Goal: Task Accomplishment & Management: Complete application form

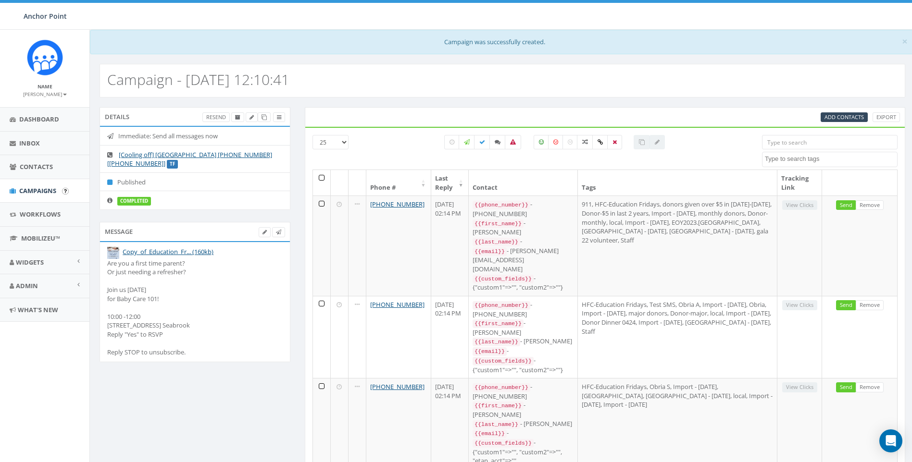
select select
click at [28, 168] on span "Contacts" at bounding box center [36, 166] width 33 height 9
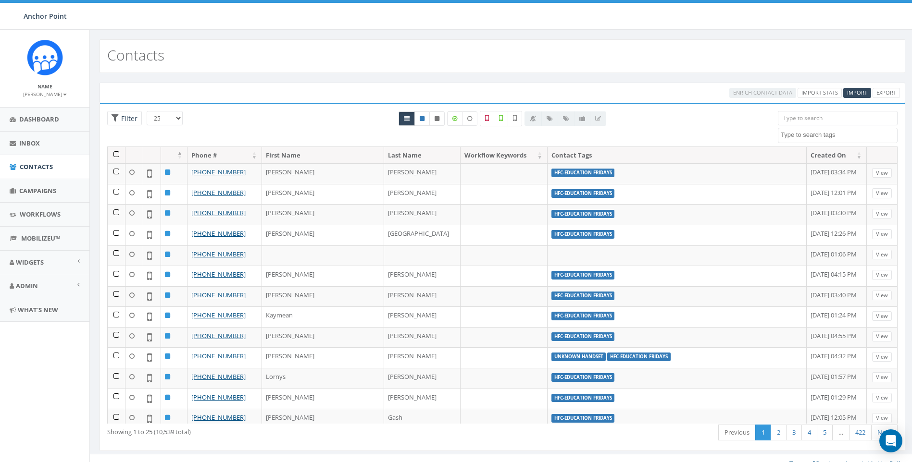
select select
click at [866, 91] on span "Import" at bounding box center [857, 92] width 20 height 7
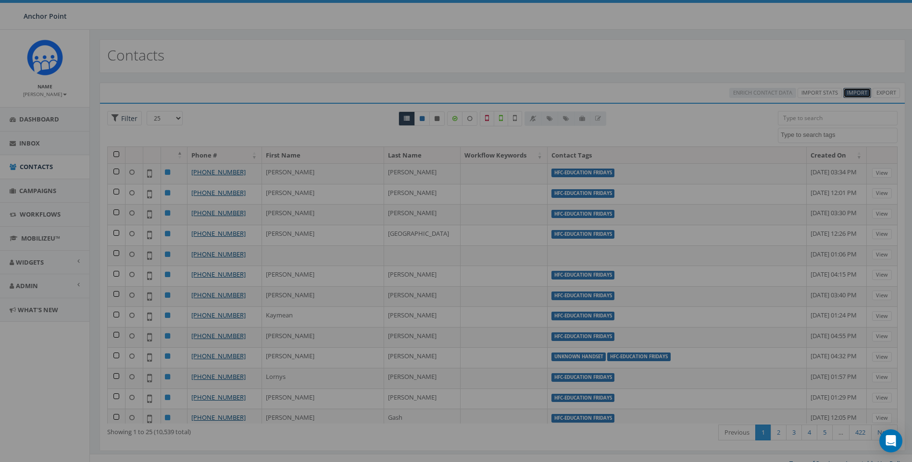
select select
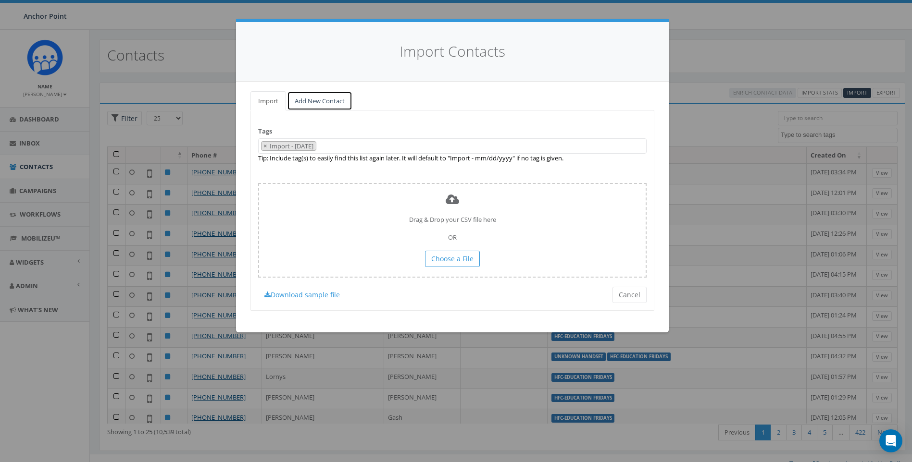
click at [329, 101] on link "Add New Contact" at bounding box center [319, 101] width 65 height 20
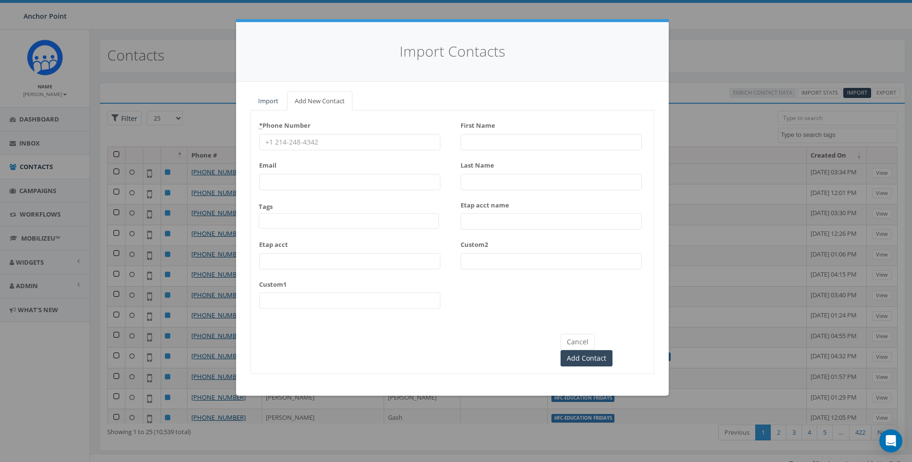
click at [494, 141] on input "First Name" at bounding box center [551, 142] width 181 height 16
paste input "[PERSON_NAME]"
drag, startPoint x: 537, startPoint y: 142, endPoint x: 487, endPoint y: 144, distance: 50.0
click at [487, 144] on input "[PERSON_NAME]" at bounding box center [551, 142] width 181 height 16
type input "[PERSON_NAME]"
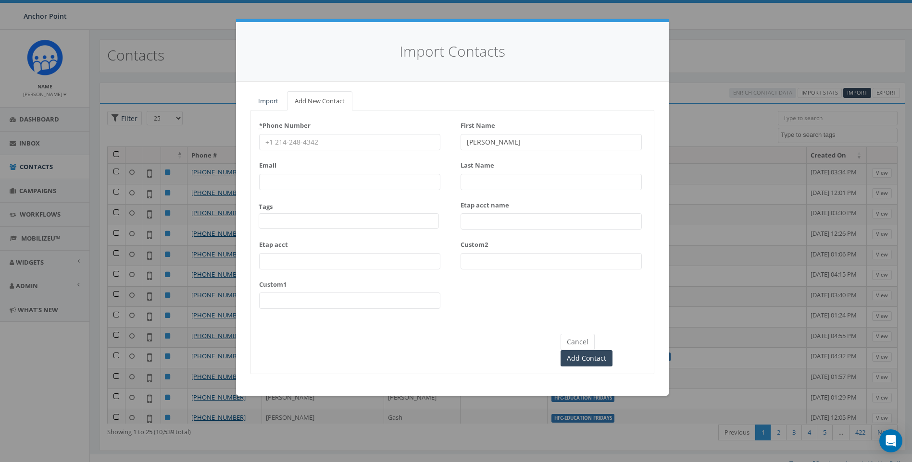
click at [488, 181] on input "Last Name" at bounding box center [551, 182] width 181 height 16
paste input "[PERSON_NAME]"
type input "[PERSON_NAME]"
click at [313, 139] on input "* Phone Number" at bounding box center [349, 142] width 181 height 16
paste input "[PHONE_NUMBER]"
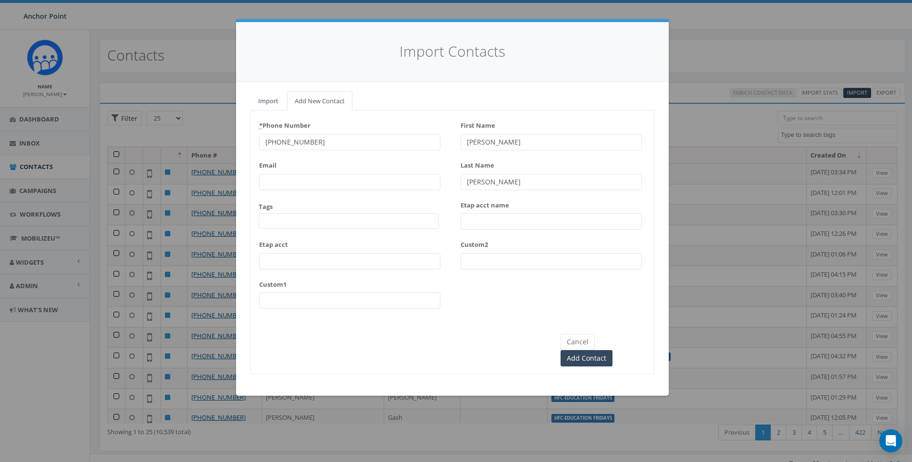
type input "[PHONE_NUMBER]"
click at [285, 228] on span at bounding box center [349, 220] width 180 height 15
type textarea "hfc"
select select "HFC-Education Fridays"
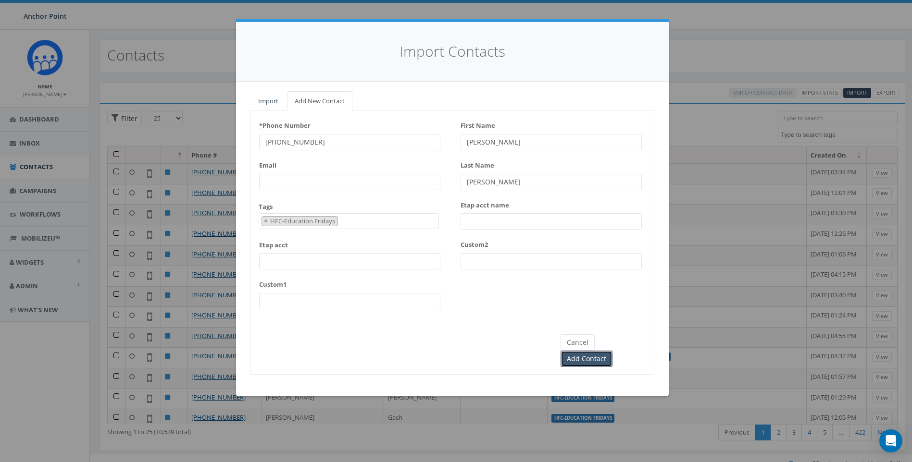
click at [612, 351] on input "Add Contact" at bounding box center [587, 359] width 52 height 16
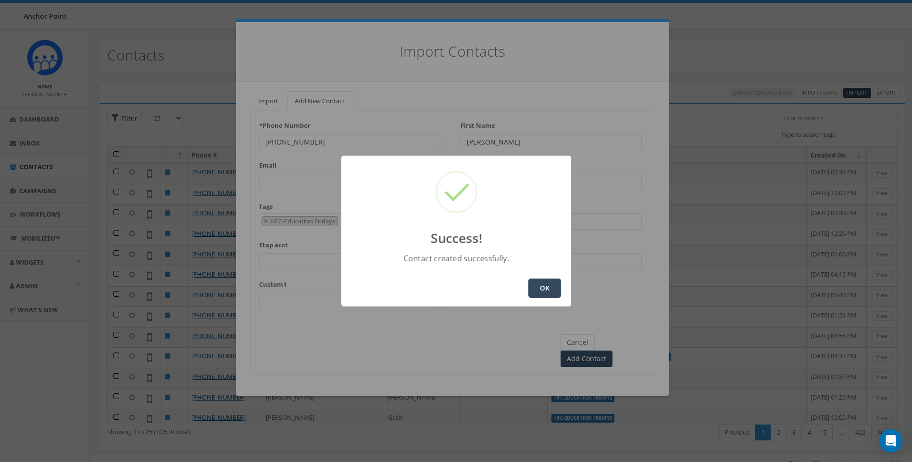
click at [543, 277] on div "OK" at bounding box center [456, 288] width 230 height 37
click at [549, 283] on button "OK" at bounding box center [544, 288] width 33 height 19
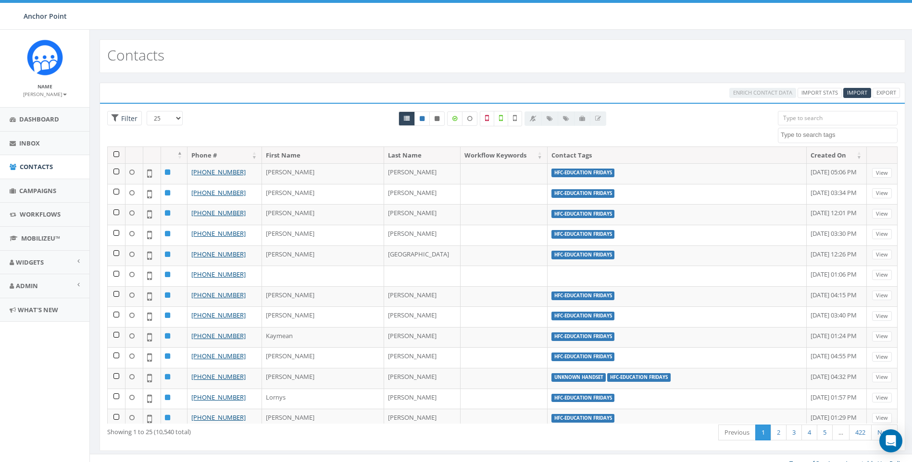
select select
